Goal: Information Seeking & Learning: Understand process/instructions

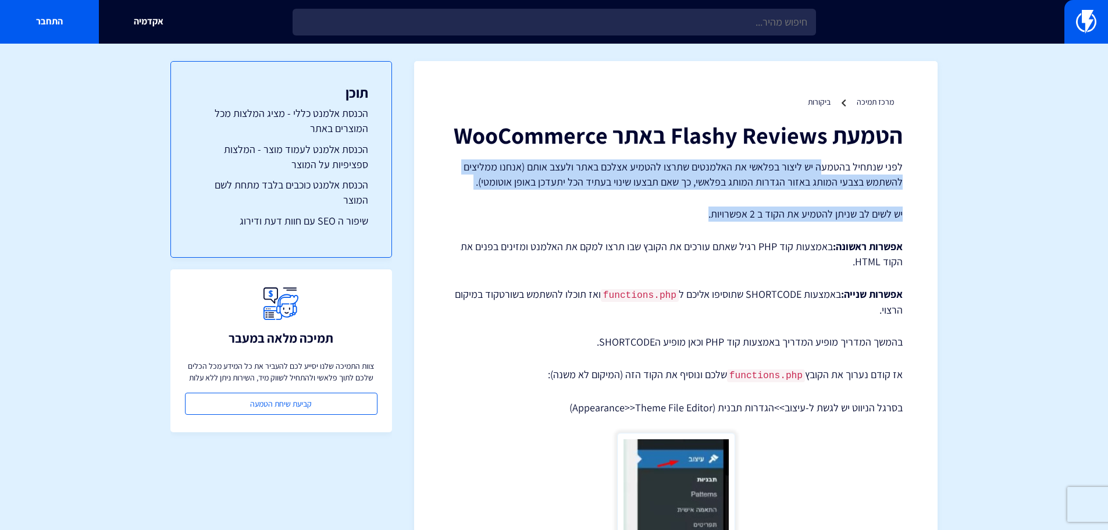
drag, startPoint x: 825, startPoint y: 166, endPoint x: 650, endPoint y: 197, distance: 177.7
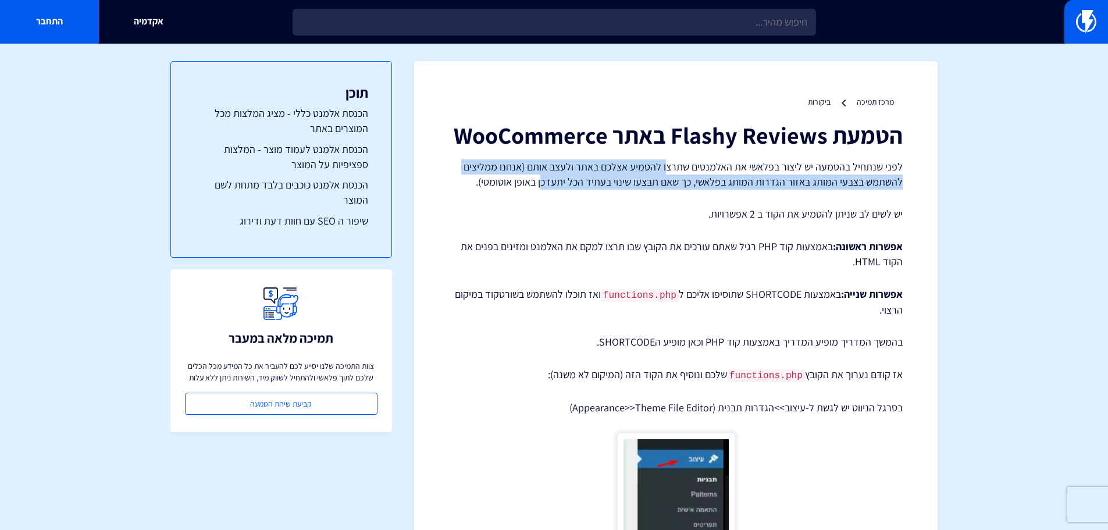
drag, startPoint x: 575, startPoint y: 177, endPoint x: 531, endPoint y: 195, distance: 46.7
click at [512, 208] on p "יש לשים לב שניתן להטמיע את הקוד ב 2 אפשרויות." at bounding box center [676, 213] width 454 height 15
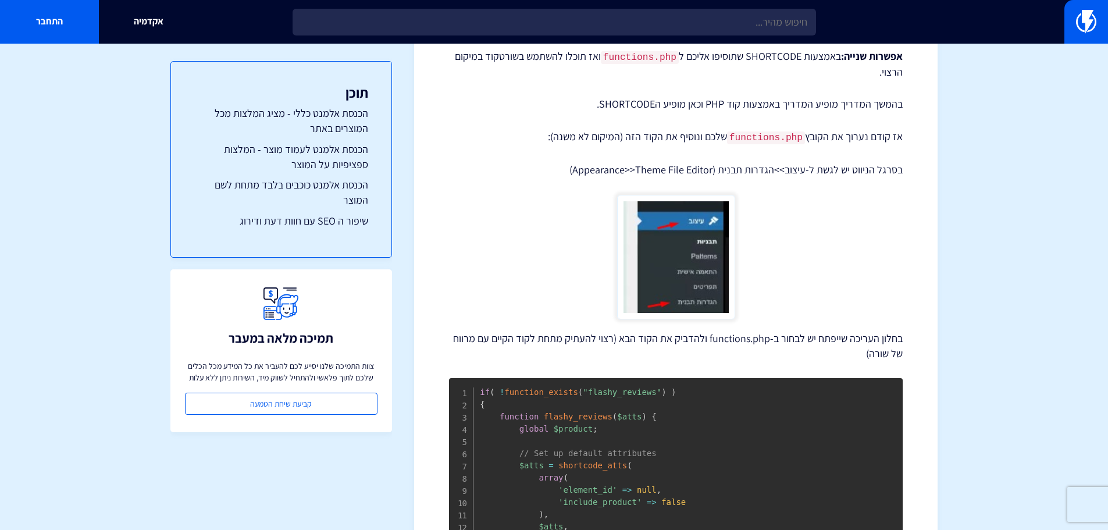
scroll to position [349, 0]
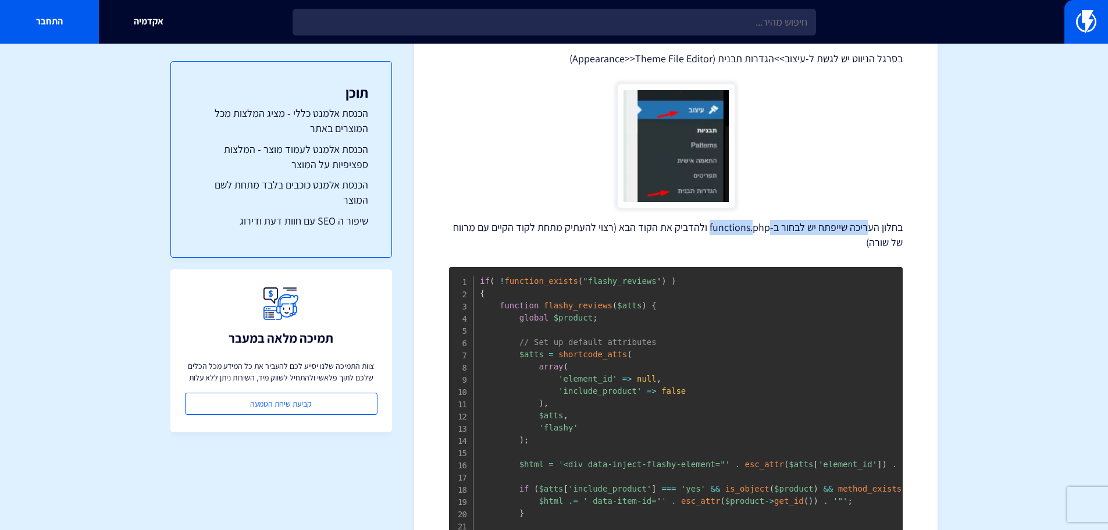
drag, startPoint x: 865, startPoint y: 226, endPoint x: 754, endPoint y: 228, distance: 111.1
click at [754, 228] on p "בחלון העריכה שייפתח יש לבחור ב-functions.php ולהדביק את הקוד הבא (רצוי להעתיק מ…" at bounding box center [676, 235] width 454 height 30
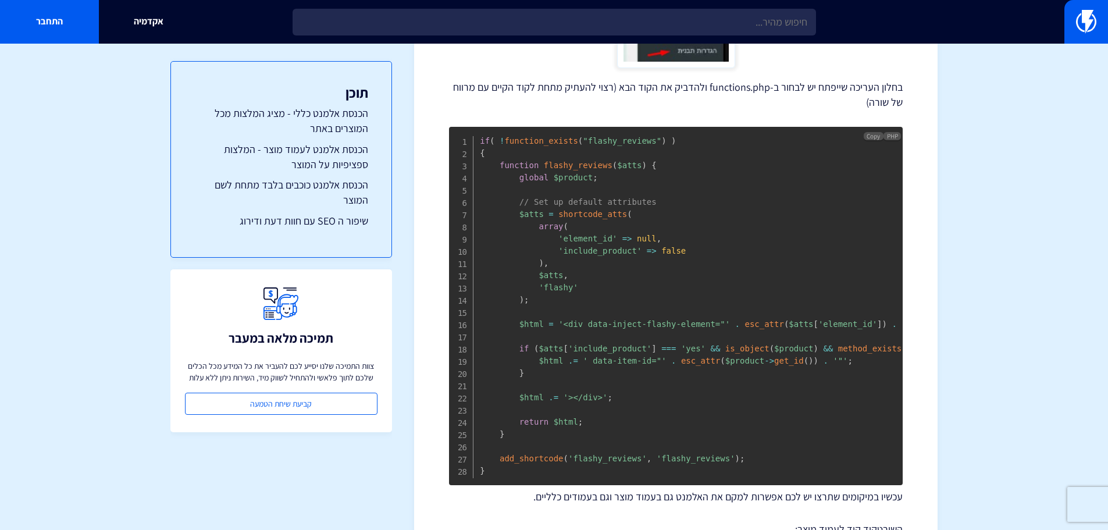
scroll to position [477, 0]
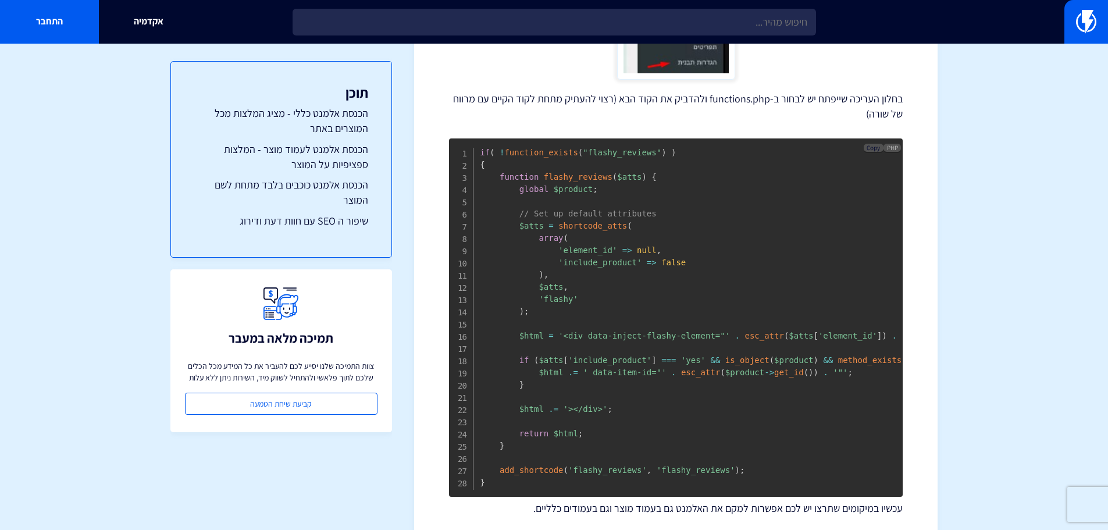
click at [869, 148] on span "Copy" at bounding box center [872, 148] width 13 height 8
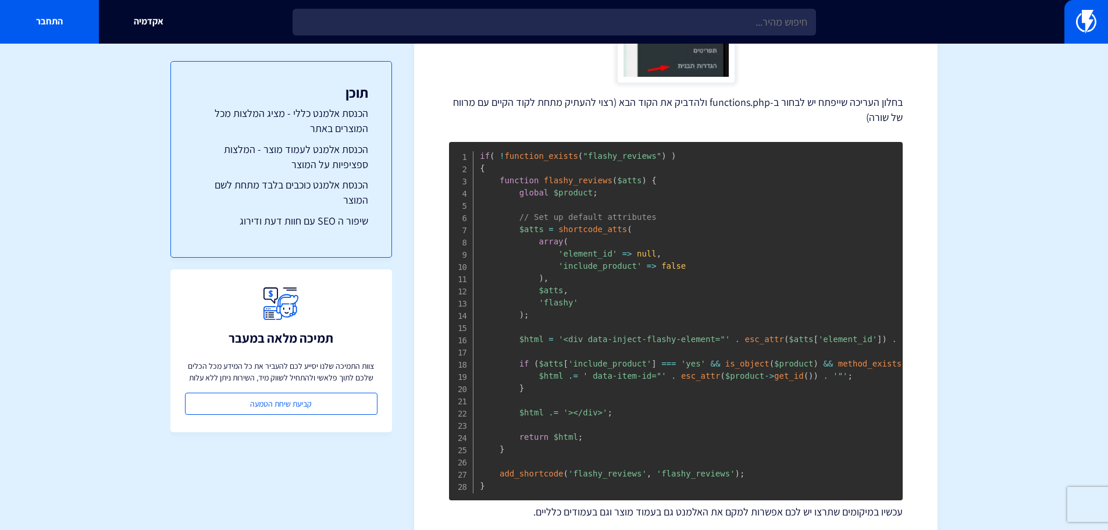
scroll to position [361, 0]
